Goal: Communication & Community: Answer question/provide support

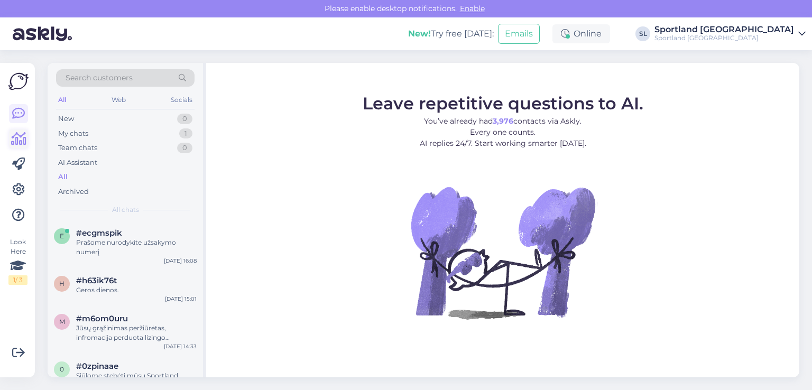
click at [19, 141] on icon at bounding box center [18, 139] width 15 height 13
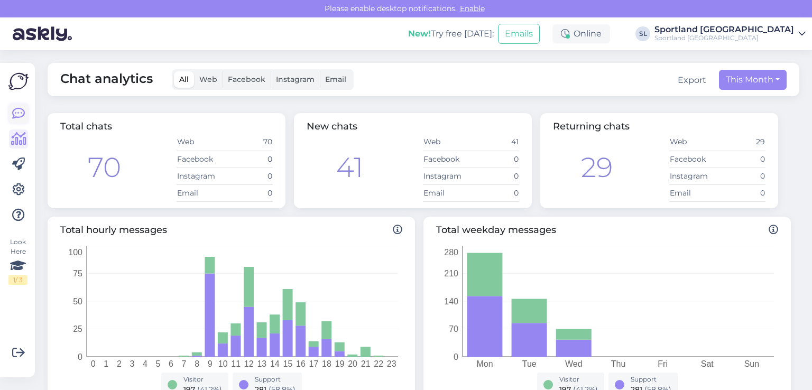
click at [19, 118] on icon at bounding box center [18, 113] width 13 height 13
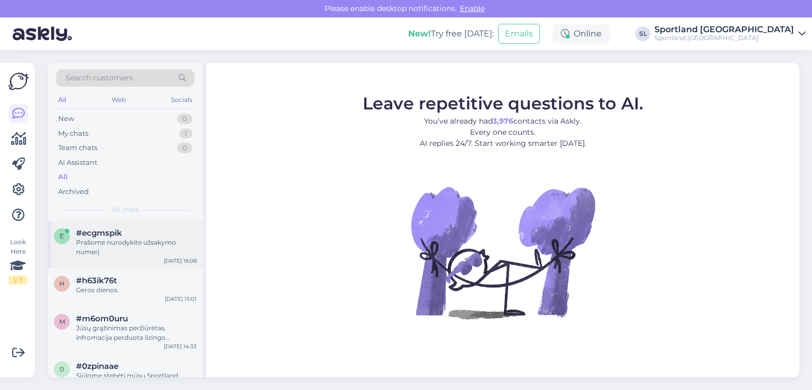
click at [92, 245] on div "Prašome nurodykite užsakymo numerį" at bounding box center [136, 247] width 121 height 19
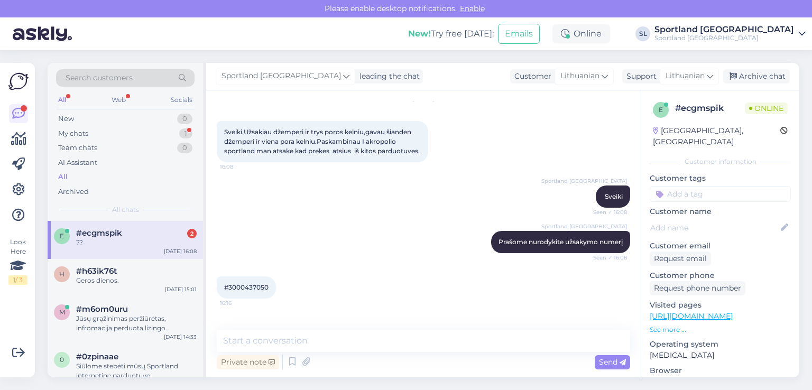
scroll to position [81, 0]
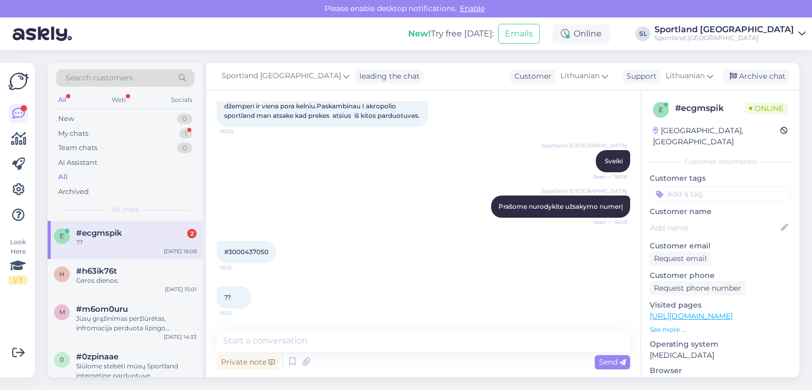
click at [245, 253] on span "#3000437050" at bounding box center [246, 252] width 44 height 8
copy div "3000437050 16:16"
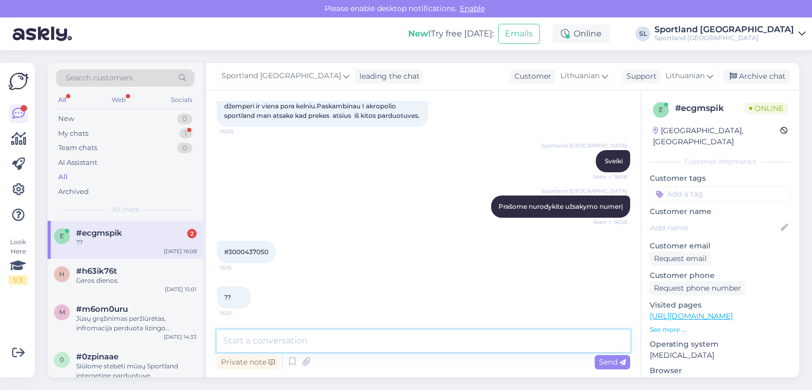
click at [341, 340] on textarea at bounding box center [423, 341] width 413 height 22
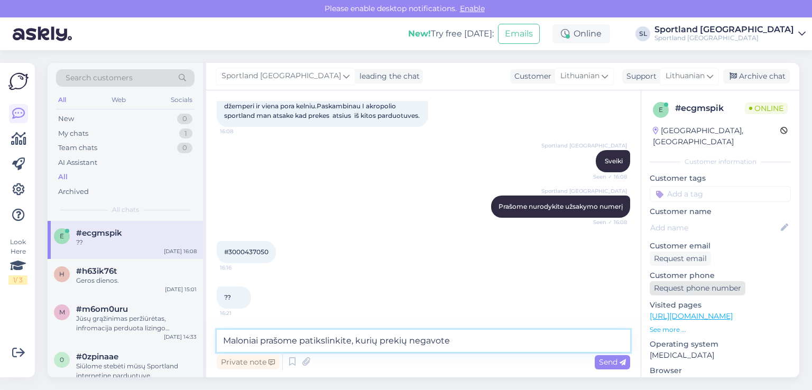
type textarea "Maloniai prašome patikslinkite, kurių prekių negavote?"
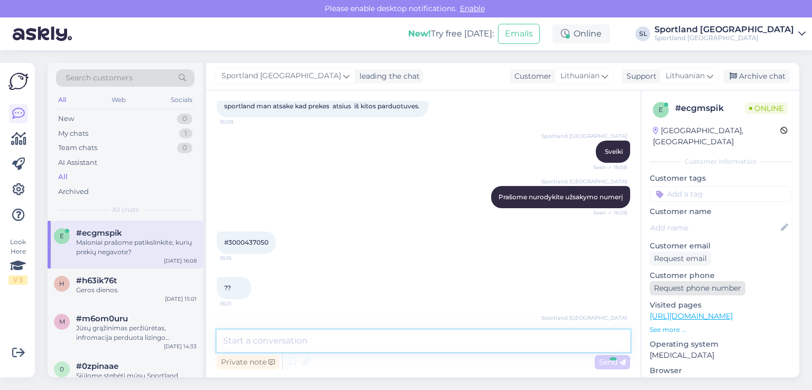
scroll to position [127, 0]
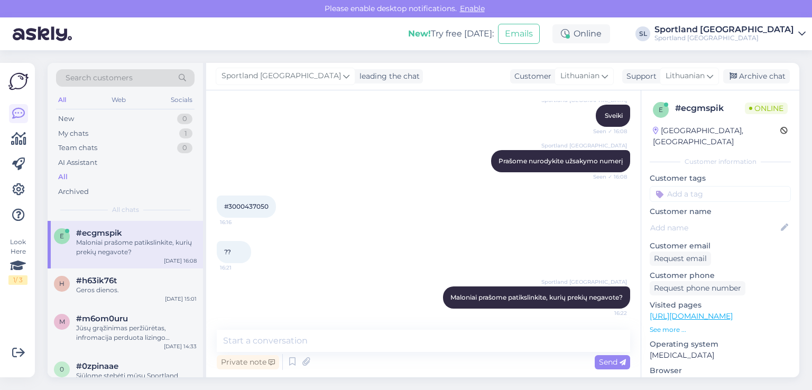
click at [260, 200] on div "#3000437050 16:16" at bounding box center [246, 207] width 59 height 22
copy div "3000437050 16:16"
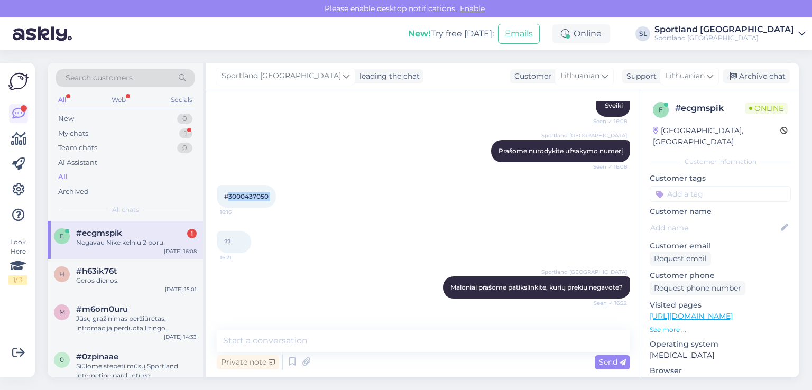
scroll to position [172, 0]
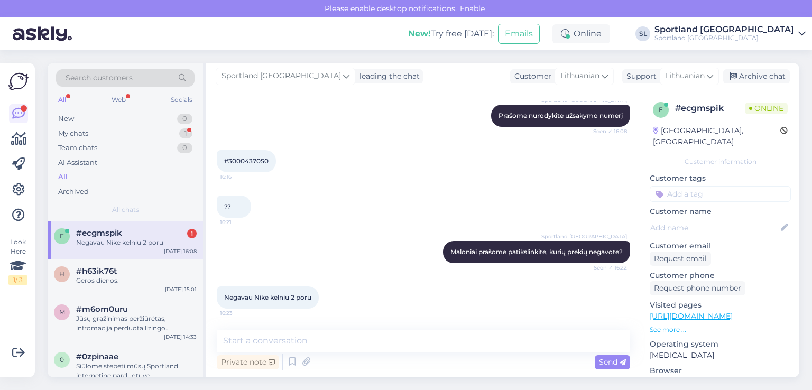
click at [311, 328] on div "Chat started [DATE] Sveiki.Užsakiau džemperi ir trys poros kelniu,gavau šianden…" at bounding box center [423, 233] width 434 height 287
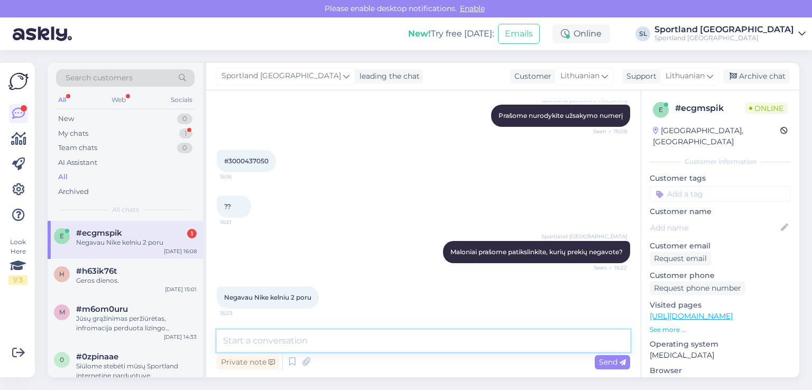
click at [302, 344] on textarea at bounding box center [423, 341] width 413 height 22
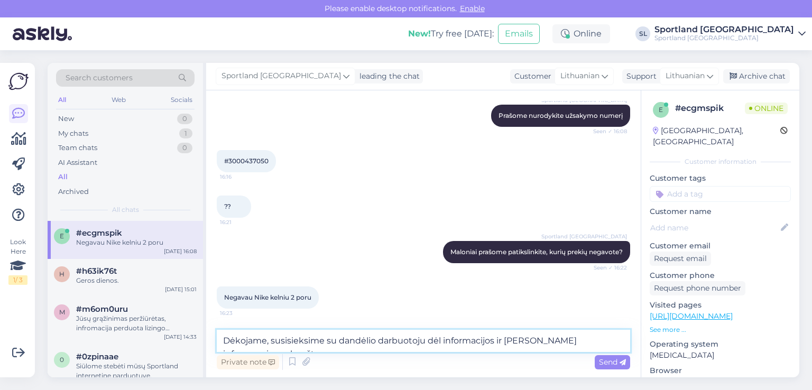
type textarea "Dėkojame, susisieksime su dandėlio darbuotoju dėl informacijos ir [PERSON_NAME]…"
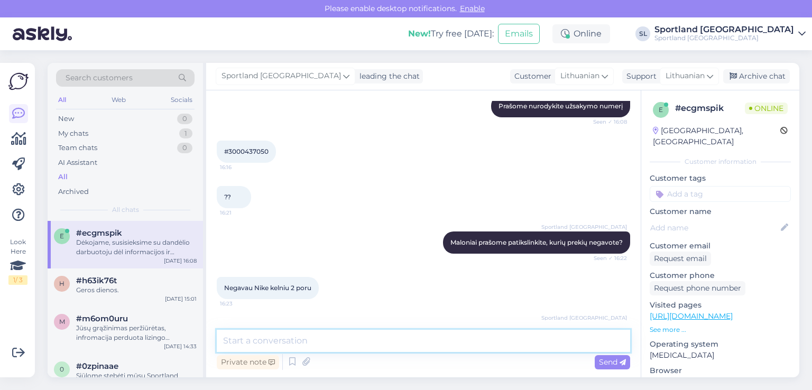
scroll to position [227, 0]
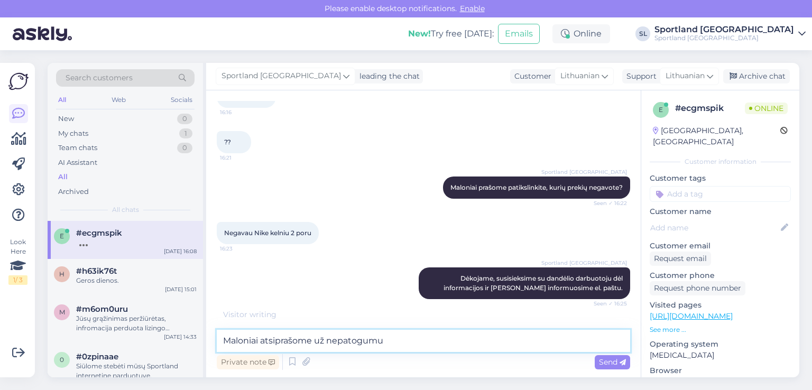
type textarea "Maloniai atsiprašome už nepatogumus"
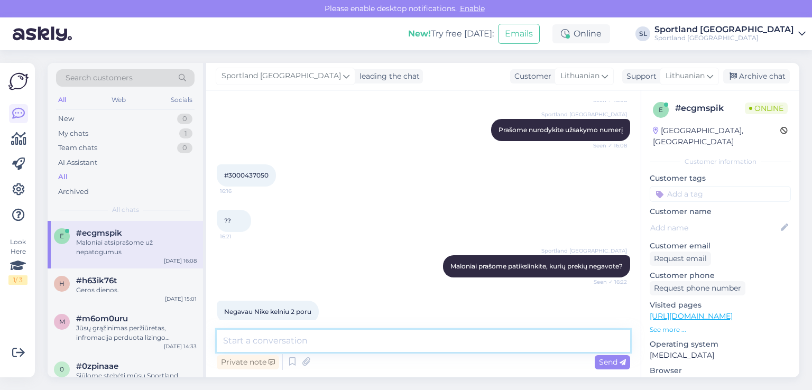
scroll to position [211, 0]
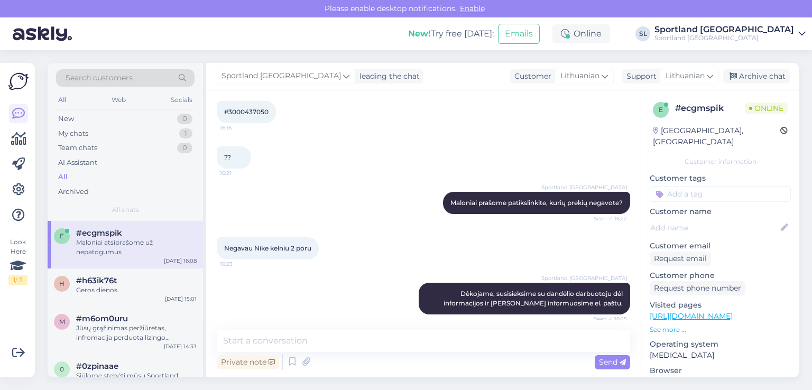
click at [251, 116] on span "#3000437050" at bounding box center [246, 112] width 44 height 8
copy div "3000437050 16:16"
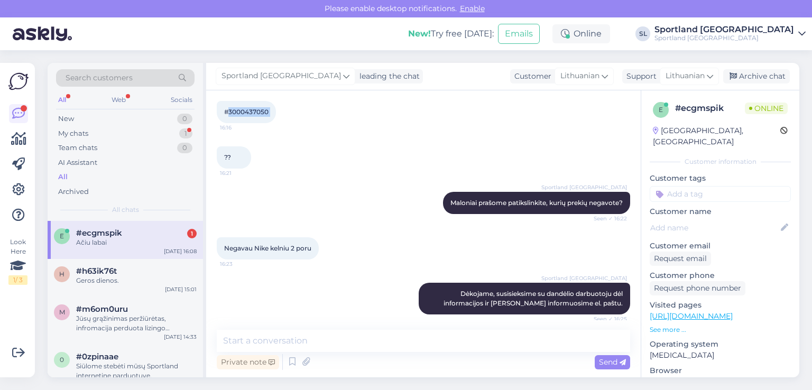
scroll to position [318, 0]
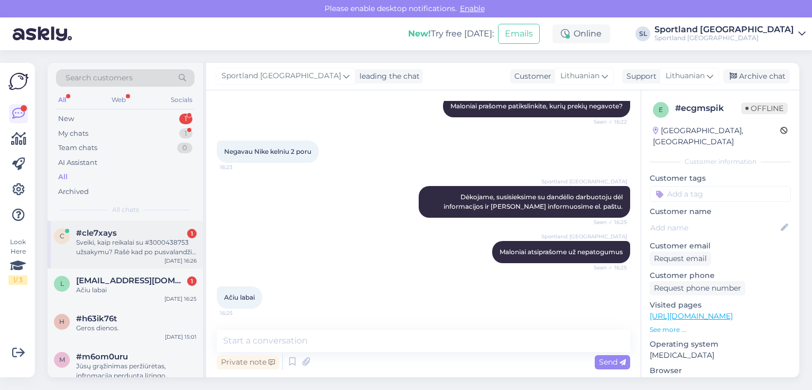
click at [124, 238] on div "Sveiki, kaip reikalai su #3000438753 užsakymu? Rašė kad po pusvalandžio bus gal…" at bounding box center [136, 247] width 121 height 19
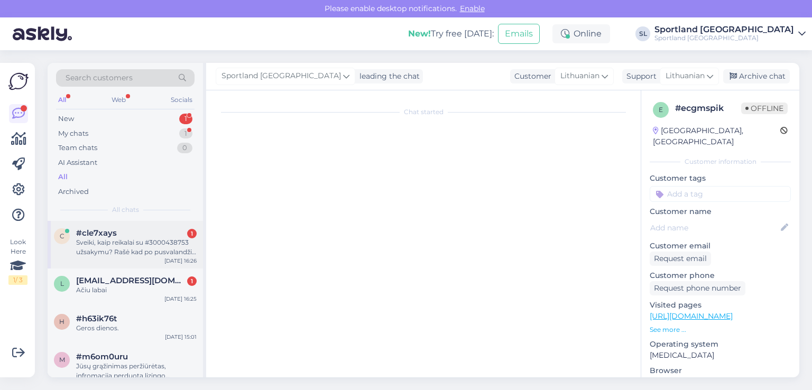
scroll to position [0, 0]
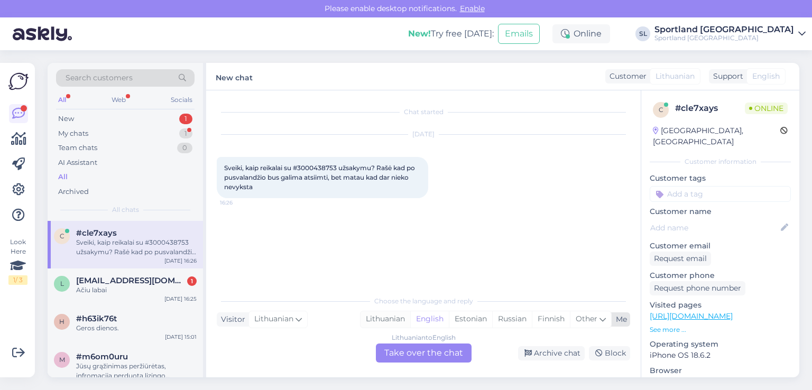
click at [389, 322] on div "Lithuanian" at bounding box center [385, 319] width 50 height 16
click at [412, 347] on div "Lithuanian to Lithuanian Take over the chat" at bounding box center [424, 353] width 96 height 19
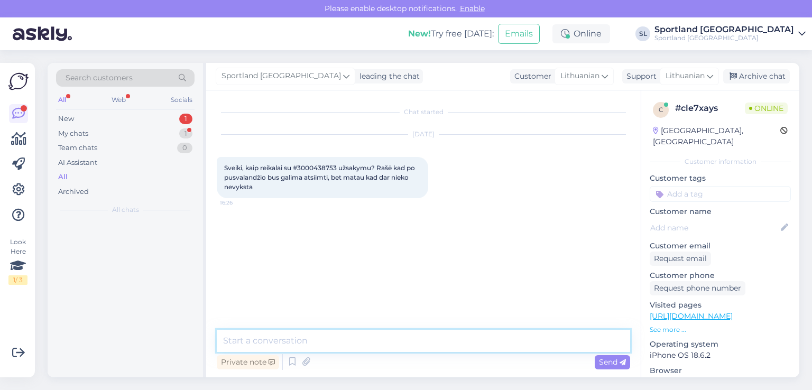
click at [402, 344] on textarea at bounding box center [423, 341] width 413 height 22
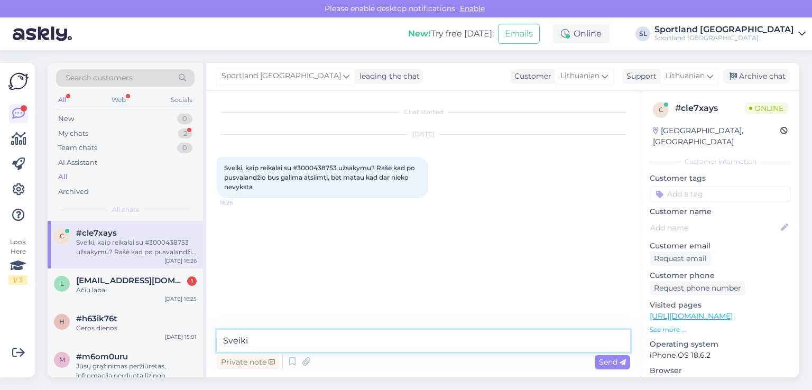
type textarea "Sveiki"
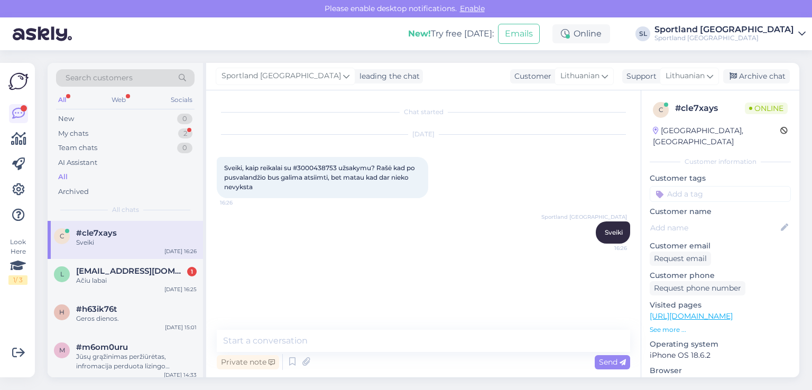
click at [326, 165] on span "Sveiki, kaip reikalai su #3000438753 užsakymu? Rašė kad po pusvalandžio bus gal…" at bounding box center [320, 177] width 192 height 27
copy span "3000438753"
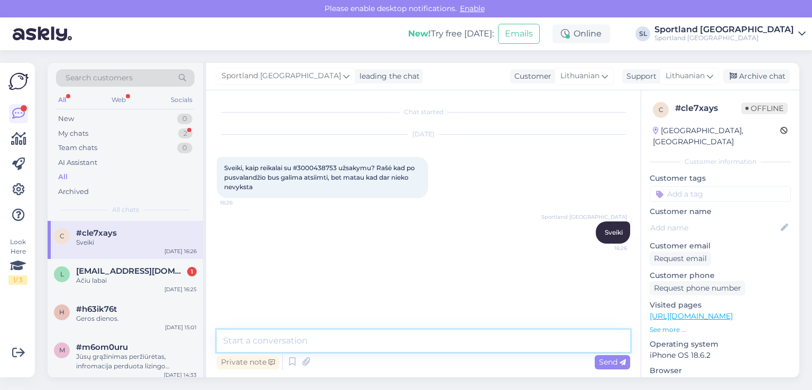
click at [381, 338] on textarea at bounding box center [423, 341] width 413 height 22
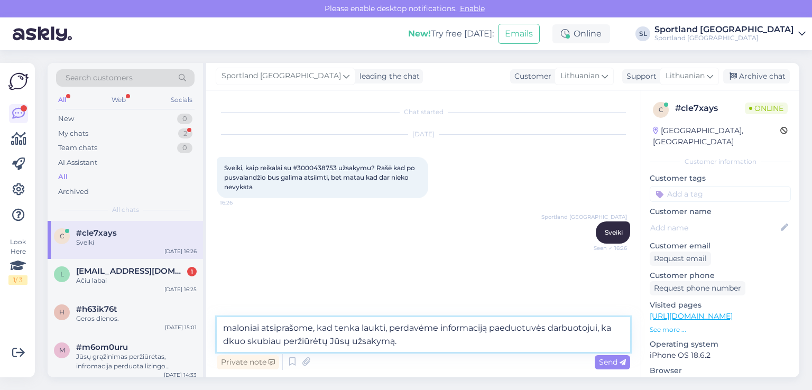
type textarea "maloniai atsiprašome, kad tenka laukti, perdavėme informaciją paeduotuvės darbu…"
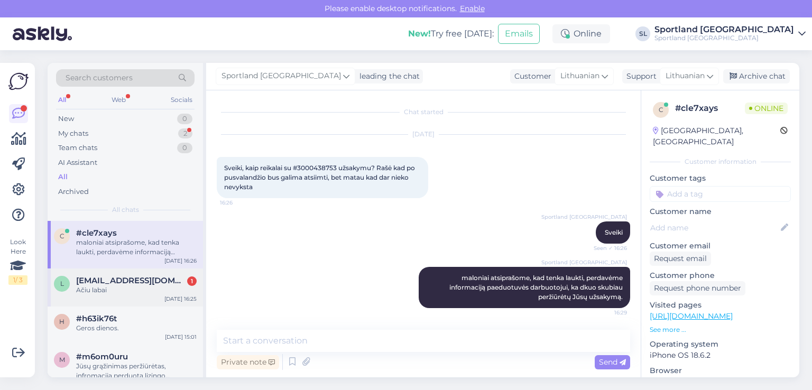
click at [134, 282] on span "[EMAIL_ADDRESS][DOMAIN_NAME]" at bounding box center [131, 281] width 110 height 10
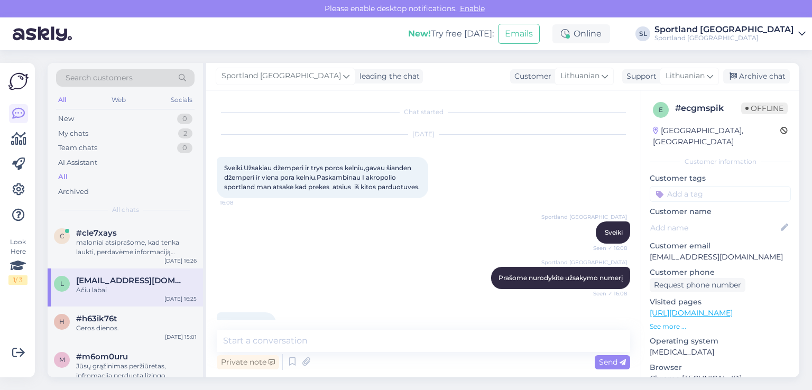
scroll to position [318, 0]
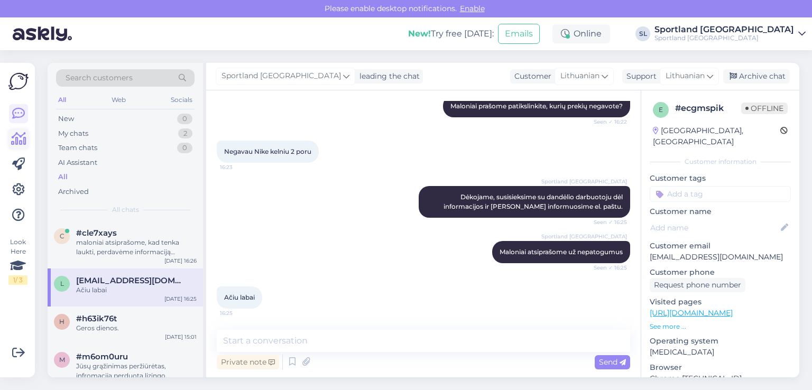
click at [23, 133] on icon at bounding box center [18, 139] width 15 height 13
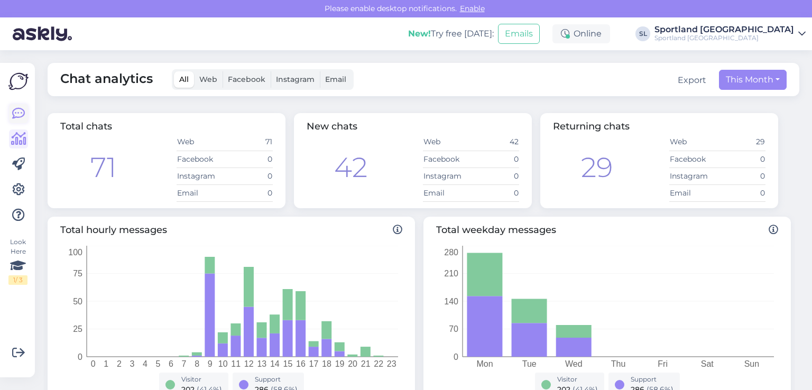
click at [15, 116] on icon at bounding box center [18, 113] width 13 height 13
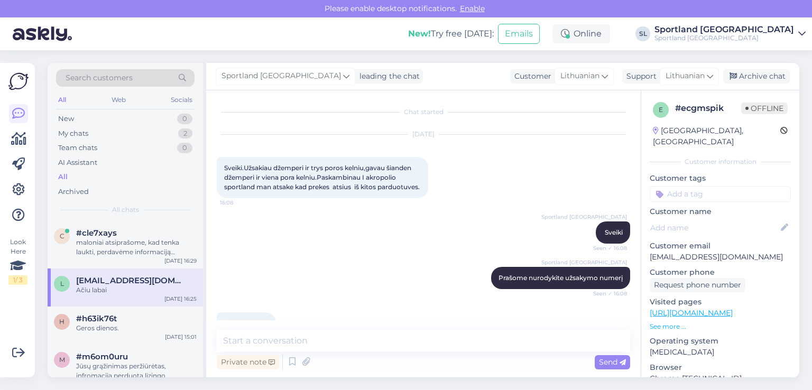
scroll to position [318, 0]
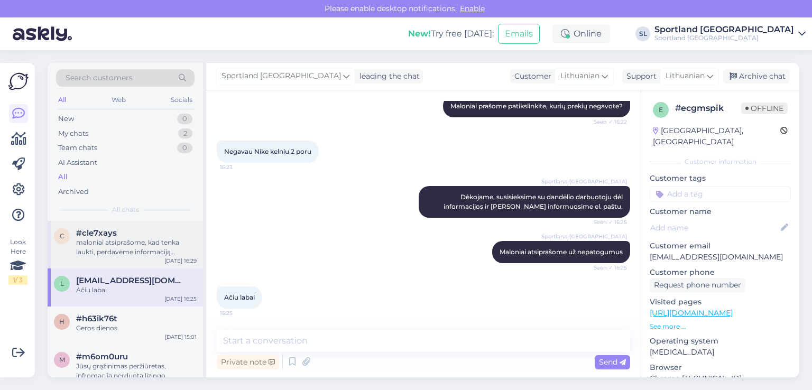
click at [109, 250] on div "maloniai atsiprašome, kad tenka laukti, perdavėme informaciją paeduotuvės darbu…" at bounding box center [136, 247] width 121 height 19
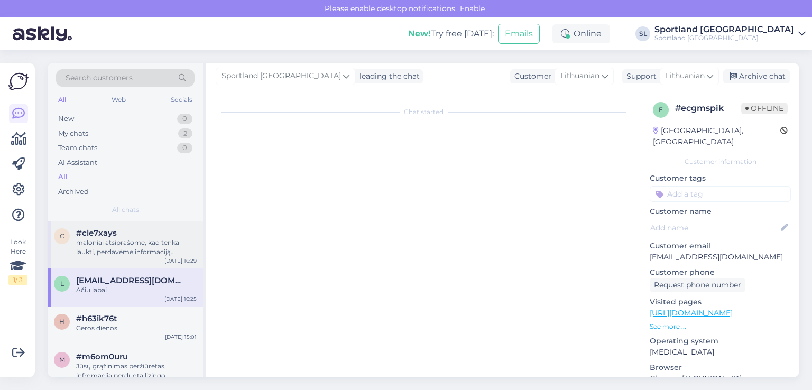
scroll to position [0, 0]
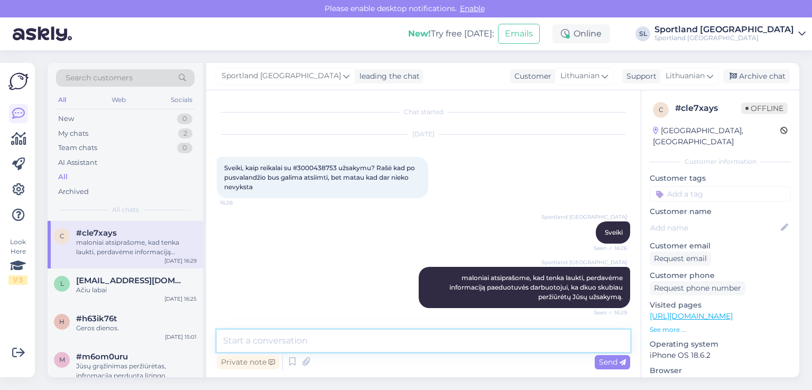
click at [439, 342] on textarea at bounding box center [423, 341] width 413 height 22
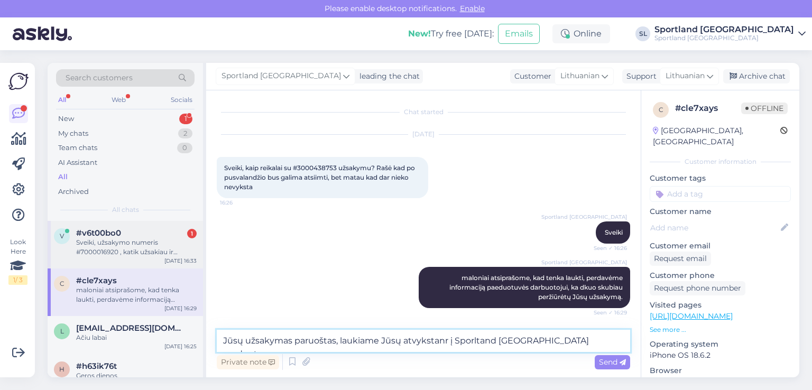
type textarea "Jūsų užsakymas paruoštas, laukiame Jūsų atvykstanr į Sporltand [GEOGRAPHIC_DATA…"
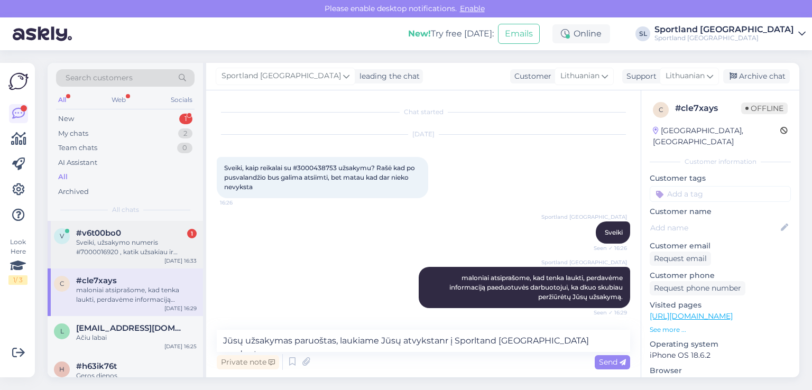
click at [95, 254] on div "Sveiki, užsakymo numeris #7000016920 , katik užsakiau ir parašiau blogą telefon…" at bounding box center [136, 247] width 121 height 19
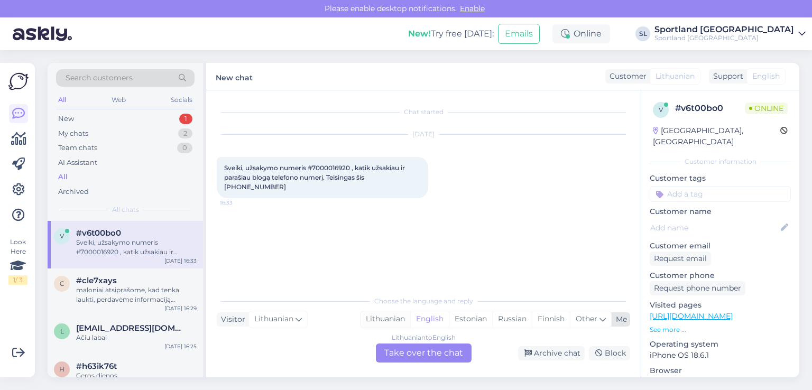
click at [386, 318] on div "Lithuanian" at bounding box center [385, 319] width 50 height 16
click at [408, 353] on div "Lithuanian to Lithuanian Take over the chat" at bounding box center [424, 353] width 96 height 19
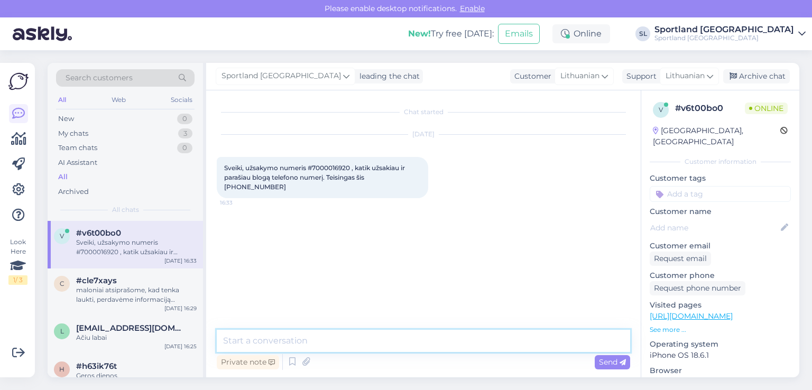
click at [397, 344] on textarea at bounding box center [423, 341] width 413 height 22
type textarea "Sveiki"
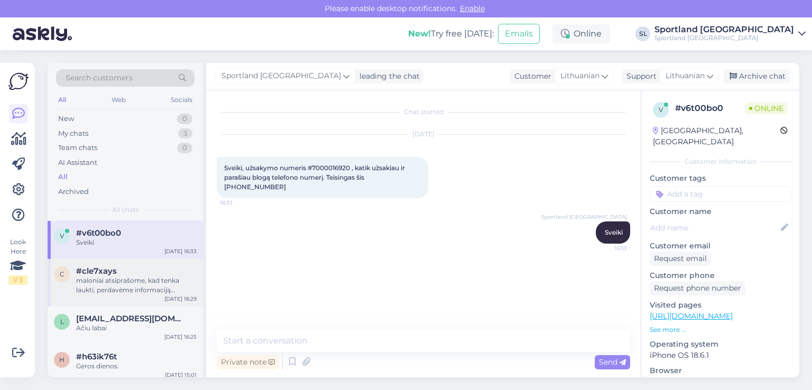
click at [106, 294] on div "maloniai atsiprašome, kad tenka laukti, perdavėme informaciją paeduotuvės darbu…" at bounding box center [136, 285] width 121 height 19
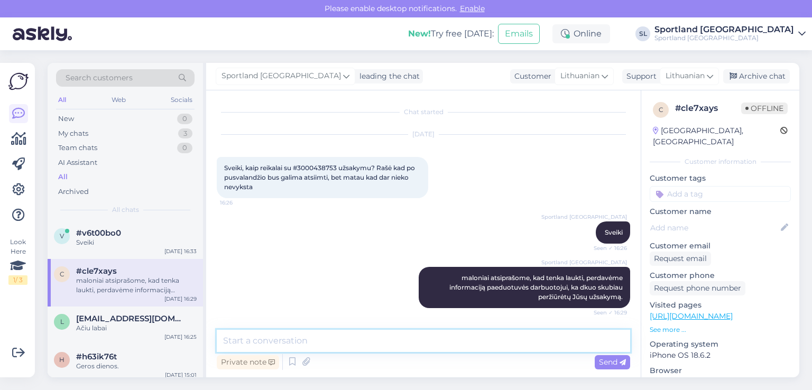
click at [351, 339] on textarea at bounding box center [423, 341] width 413 height 22
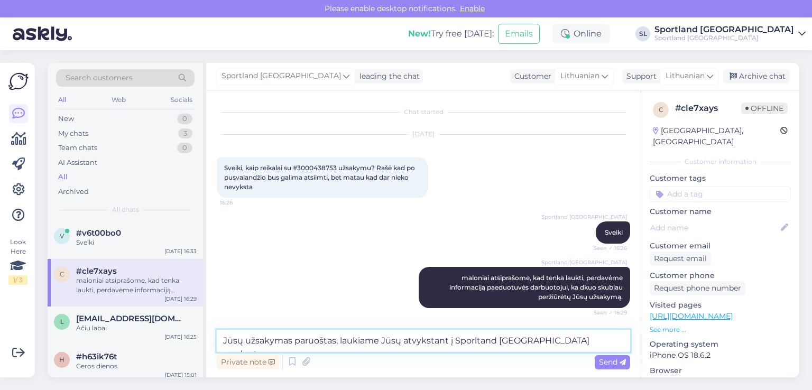
type textarea "Jūsų užsakymas paruoštas, laukiame Jūsų atvykstant į Sporltand [GEOGRAPHIC_DATA…"
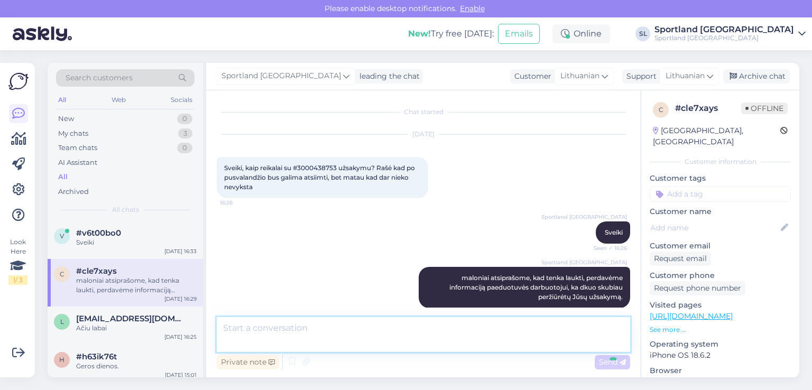
scroll to position [55, 0]
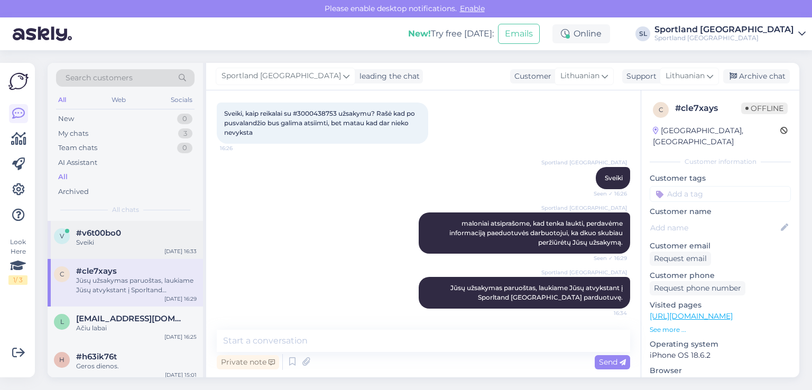
click at [103, 225] on div "v #v6t00bo0 Sveiki [DATE] 16:33" at bounding box center [125, 240] width 155 height 38
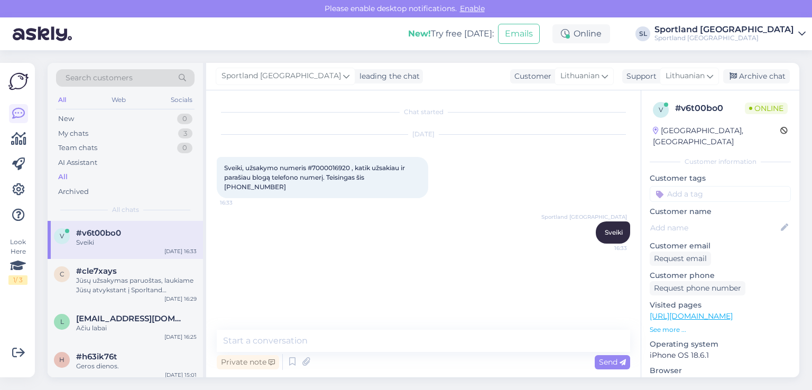
scroll to position [0, 0]
click at [317, 169] on span "Sveiki, užsakymo numeris #7000016920 , katik užsakiau ir parašiau blogą telefon…" at bounding box center [315, 177] width 182 height 27
copy span "7000016920"
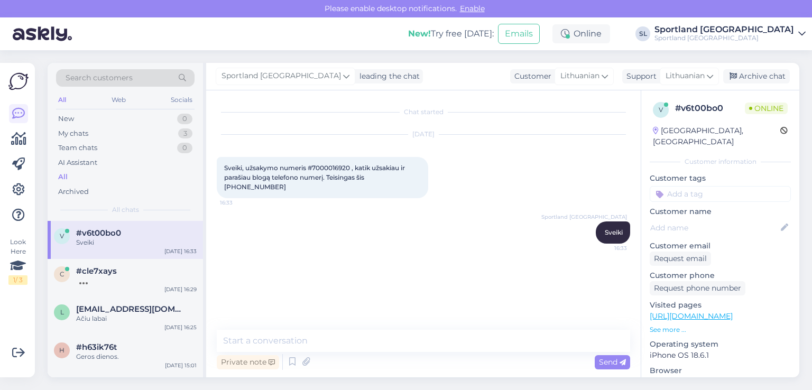
click at [400, 175] on span "Sveiki, užsakymo numeris #7000016920 , katik užsakiau ir parašiau blogą telefon…" at bounding box center [315, 177] width 182 height 27
copy div "37060056584 16:33"
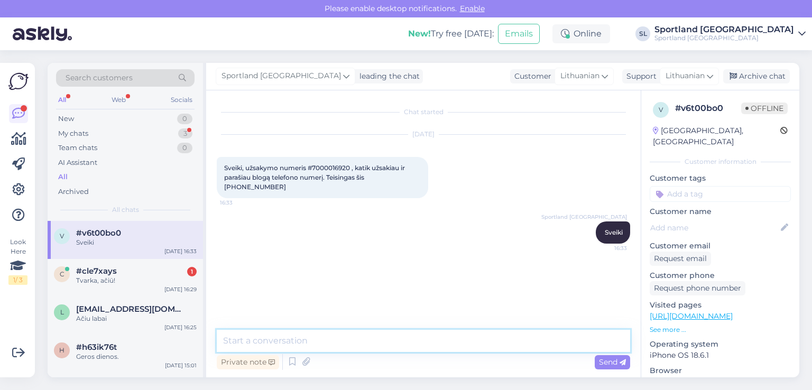
click at [409, 347] on textarea at bounding box center [423, 341] width 413 height 22
type textarea "pakoregavome Jūsų tel. numerį"
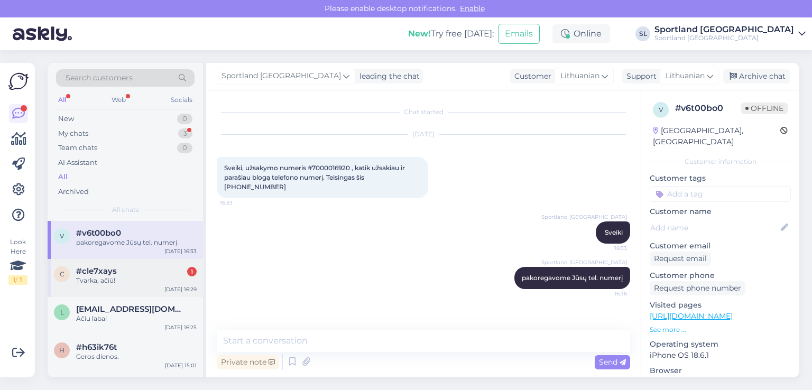
click at [138, 271] on div "#cle7xays 1" at bounding box center [136, 271] width 121 height 10
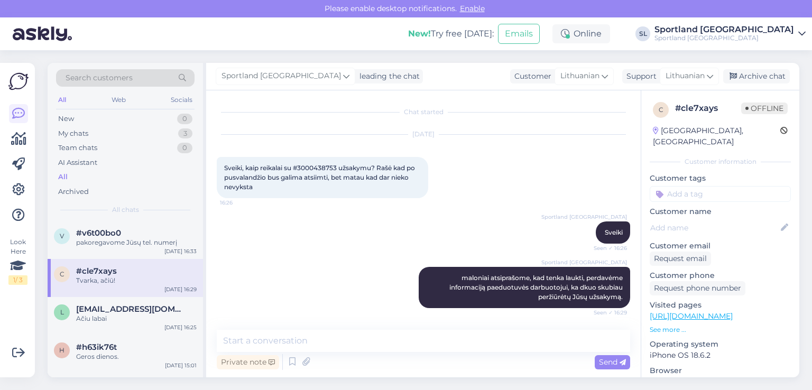
scroll to position [100, 0]
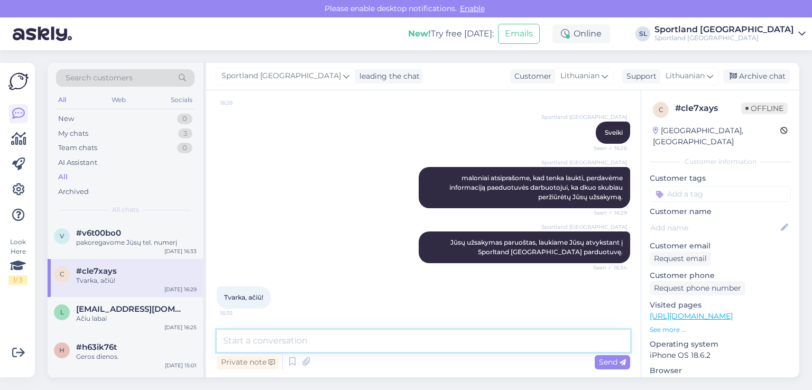
click at [367, 341] on textarea at bounding box center [423, 341] width 413 height 22
type textarea "Geros Jums dienos :)"
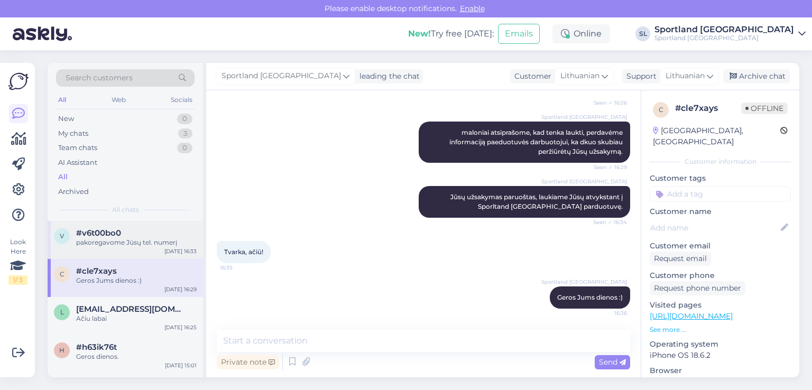
click at [80, 236] on span "#v6t00bo0" at bounding box center [98, 233] width 45 height 10
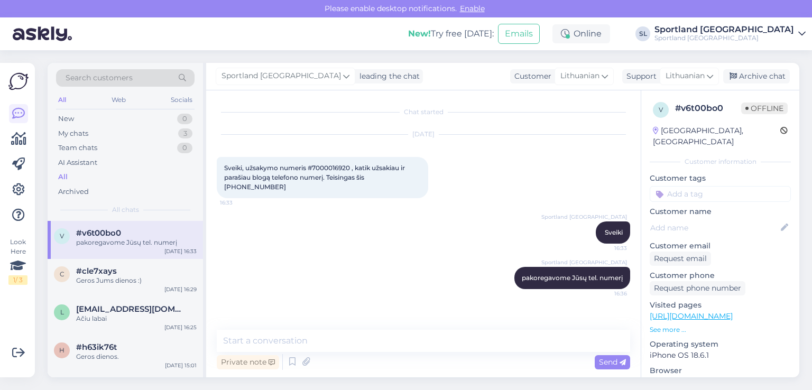
scroll to position [0, 0]
click at [82, 138] on div "My chats" at bounding box center [73, 133] width 30 height 11
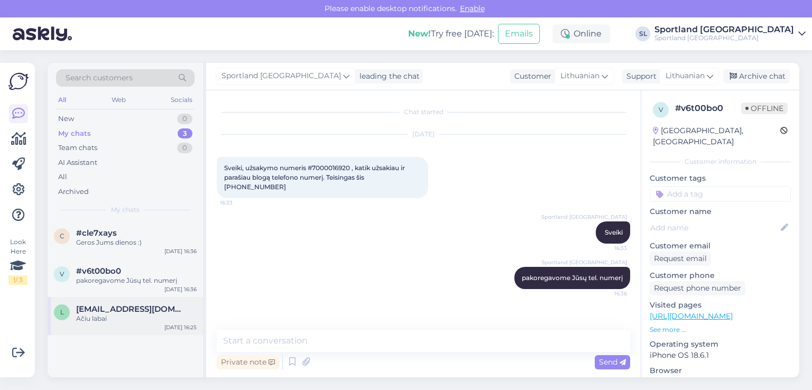
click at [124, 309] on span "[EMAIL_ADDRESS][DOMAIN_NAME]" at bounding box center [131, 309] width 110 height 10
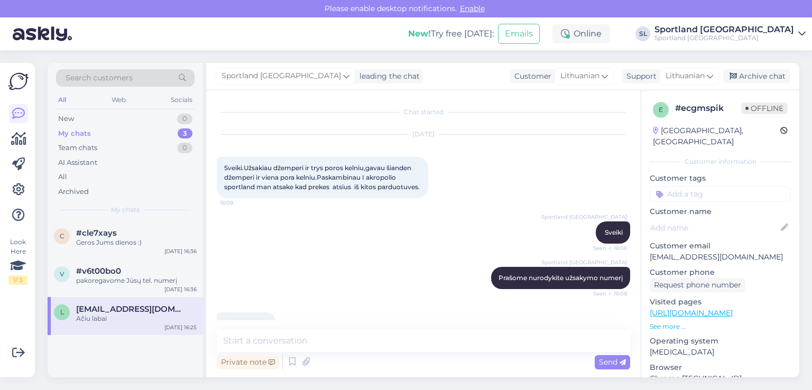
scroll to position [318, 0]
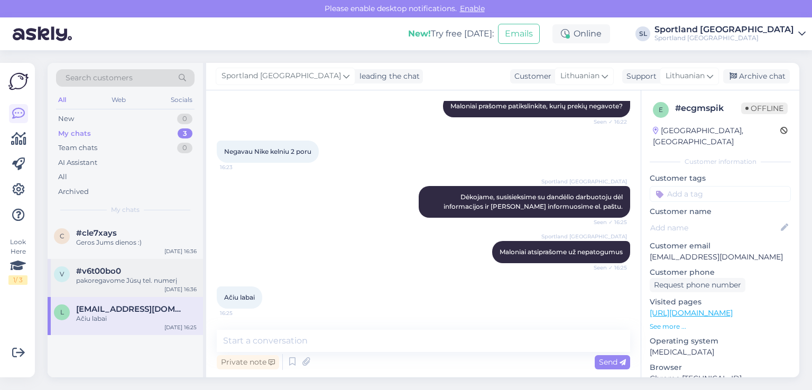
click at [106, 271] on span "#v6t00bo0" at bounding box center [98, 271] width 45 height 10
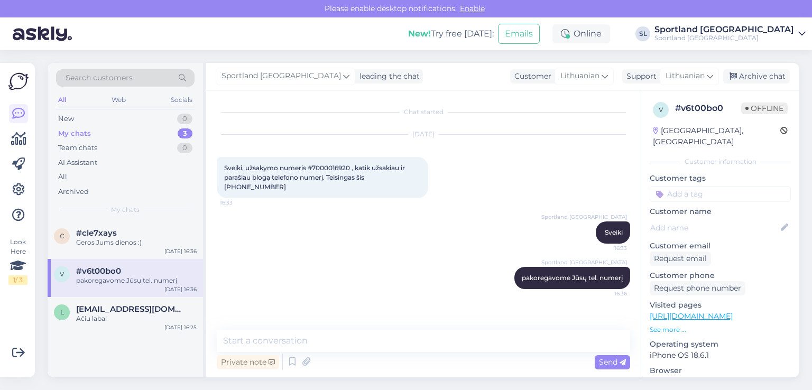
click at [89, 216] on div "Search customers All Web Socials New 0 My chats 3 Team chats 0 AI Assistant All…" at bounding box center [125, 142] width 155 height 158
click at [100, 236] on span "#cle7xays" at bounding box center [96, 233] width 41 height 10
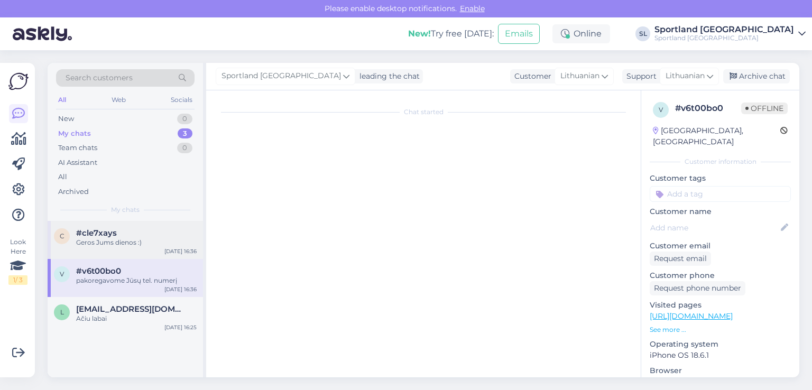
scroll to position [146, 0]
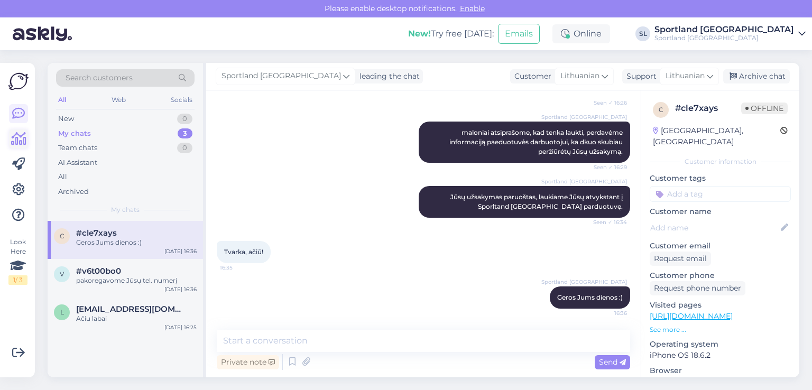
click at [23, 142] on icon at bounding box center [18, 139] width 15 height 13
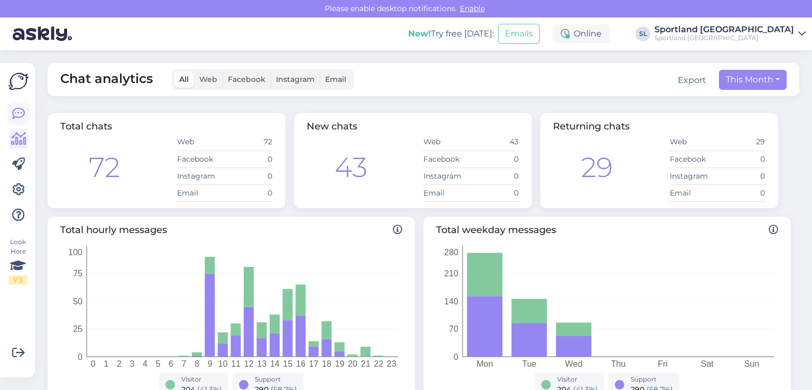
click at [18, 118] on icon at bounding box center [18, 113] width 13 height 13
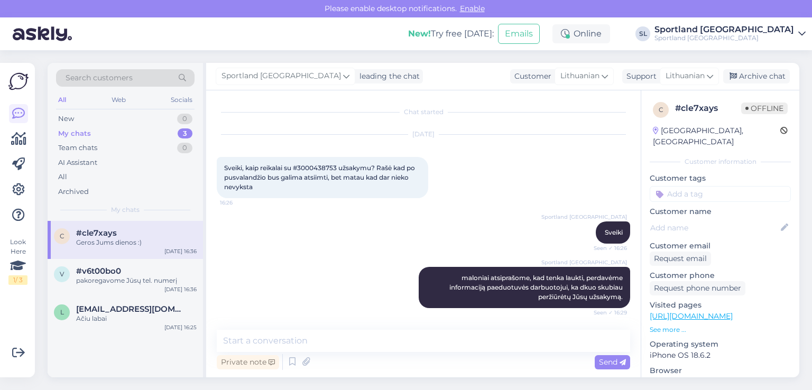
scroll to position [146, 0]
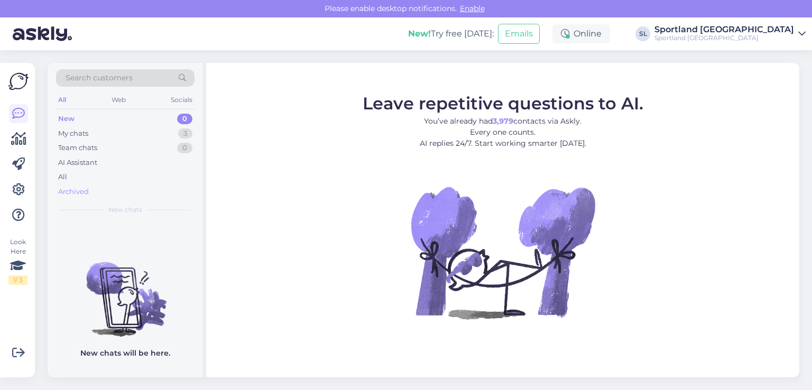
click at [75, 187] on div "Archived" at bounding box center [73, 192] width 31 height 11
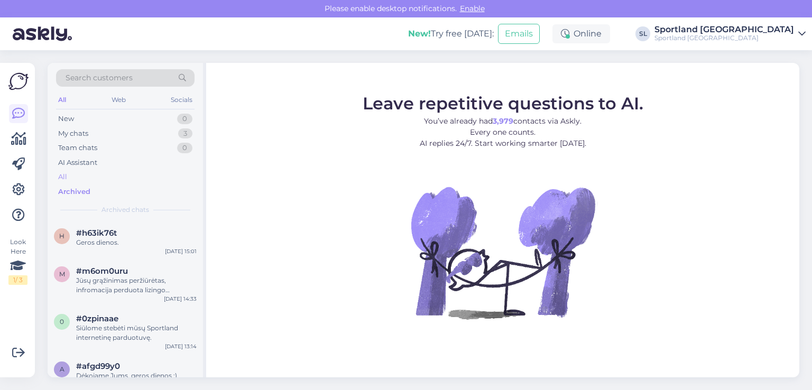
click at [67, 175] on div "All" at bounding box center [125, 177] width 138 height 15
